Goal: Information Seeking & Learning: Learn about a topic

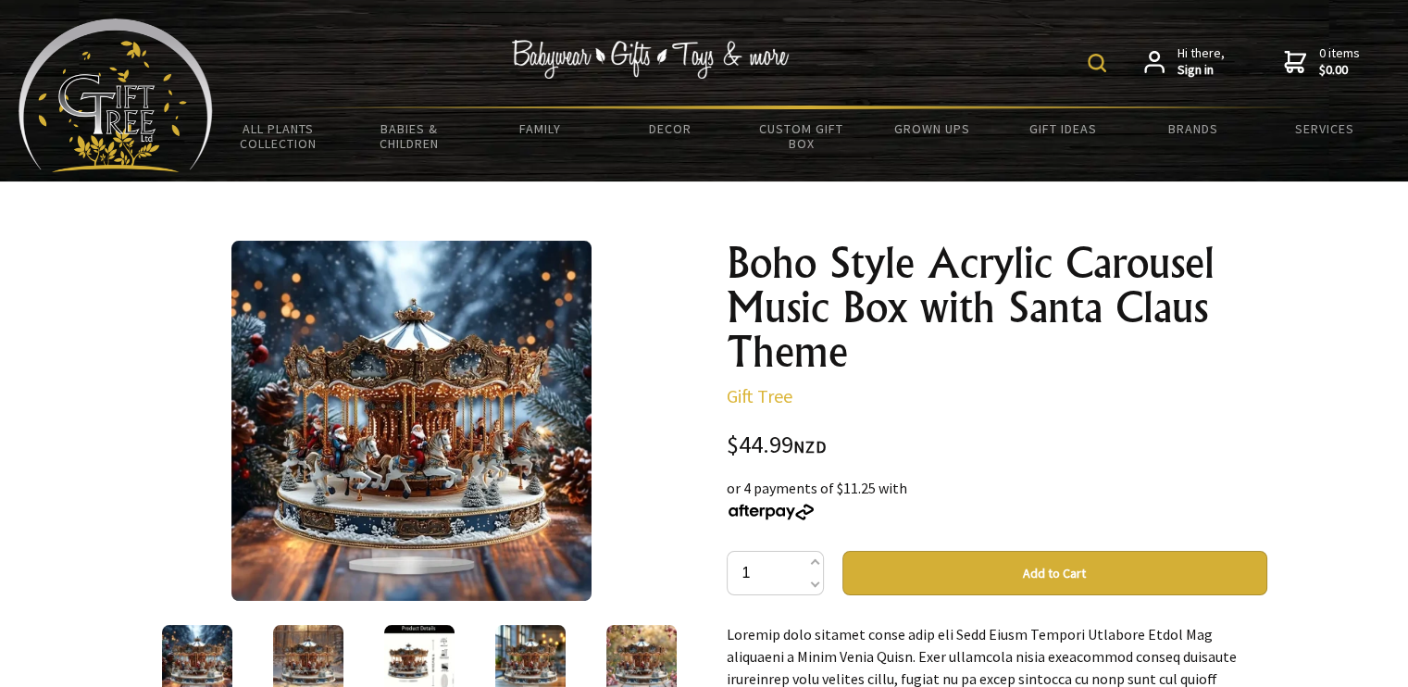
click at [796, 318] on h1 "Boho Style Acrylic Carousel Music Box with Santa Claus Theme" at bounding box center [997, 307] width 541 height 133
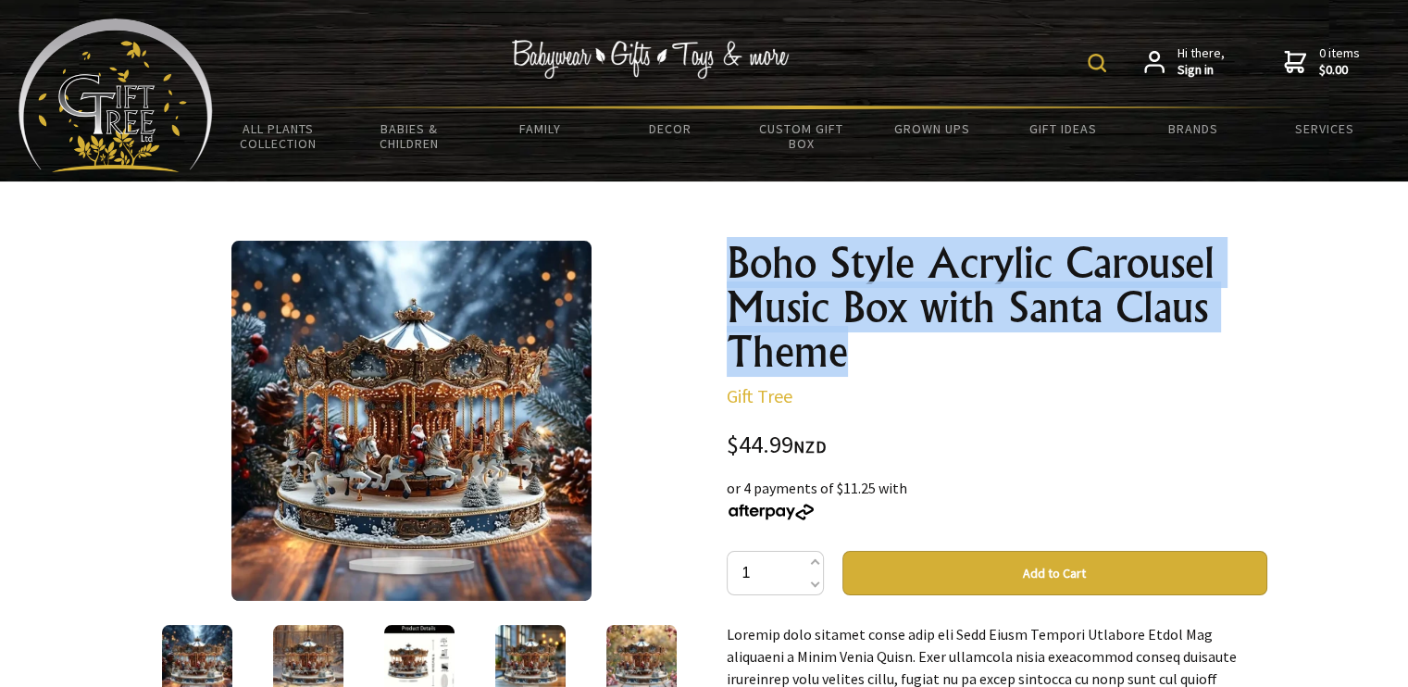
click at [796, 318] on h1 "Boho Style Acrylic Carousel Music Box with Santa Claus Theme" at bounding box center [997, 307] width 541 height 133
copy div "Boho Style Acrylic Carousel Music Box with Santa Claus Theme"
